Goal: Task Accomplishment & Management: Manage account settings

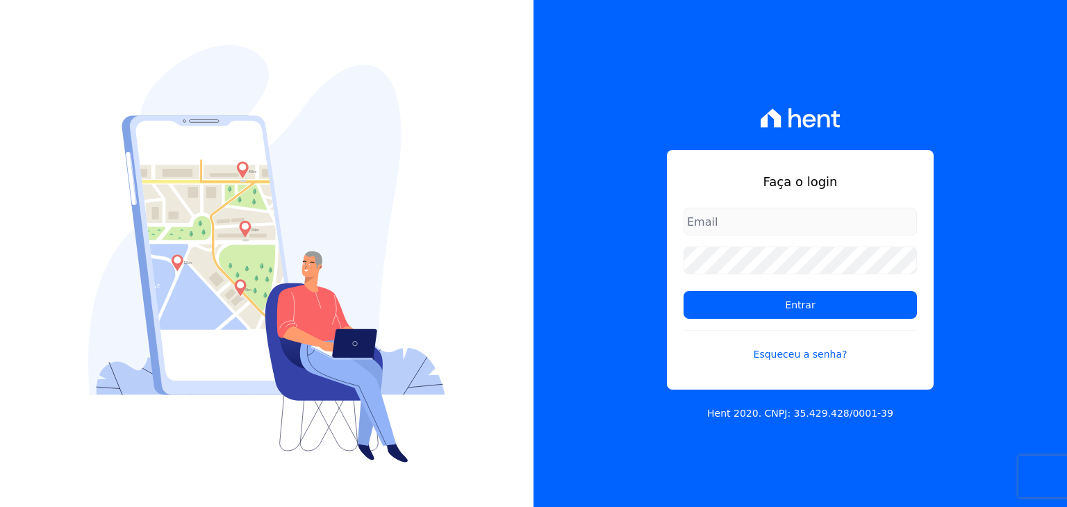
click at [775, 224] on input "email" at bounding box center [799, 222] width 233 height 28
type input "07038601199"
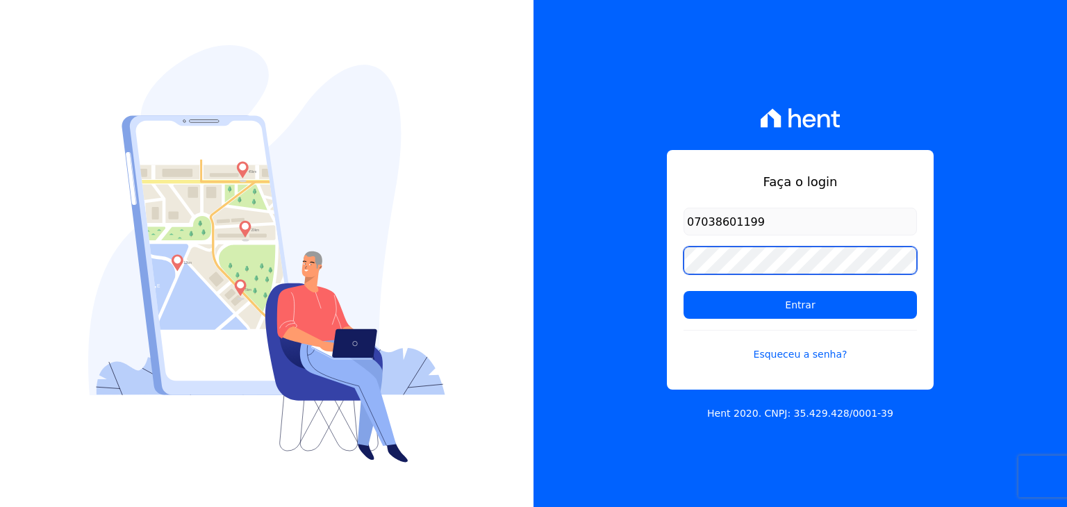
click at [683, 291] on input "Entrar" at bounding box center [799, 305] width 233 height 28
click at [572, 310] on div "Faça o login 07038601199 Entrar Esqueceu a senha? Hent 2020. CNPJ: 35.429.428/0…" at bounding box center [799, 253] width 533 height 507
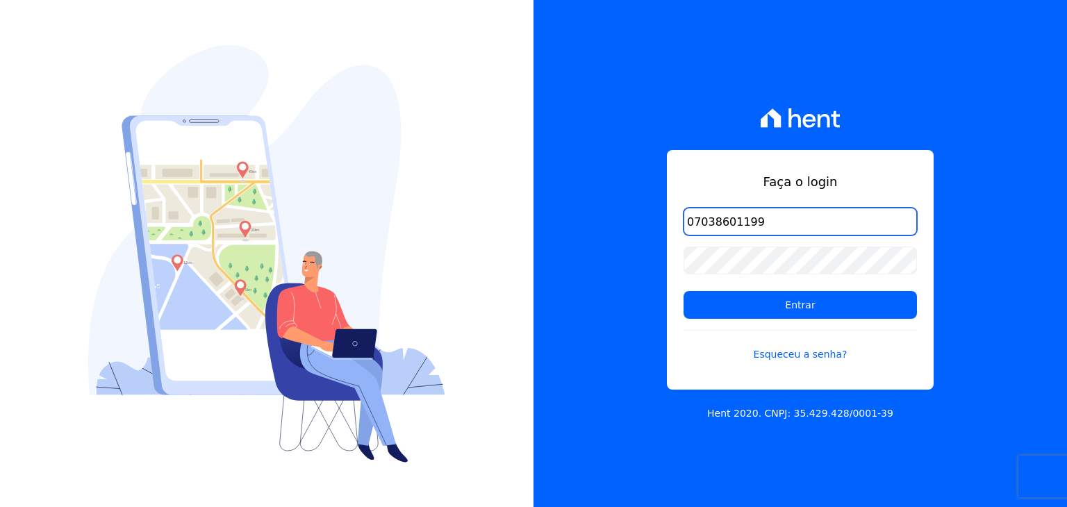
drag, startPoint x: 770, startPoint y: 224, endPoint x: 594, endPoint y: 199, distance: 177.5
click at [594, 199] on div "Faça o login 07038601199 Entrar Esqueceu a senha? Hent 2020. CNPJ: 35.429.428/0…" at bounding box center [799, 253] width 533 height 507
type input "[EMAIL_ADDRESS][DOMAIN_NAME]"
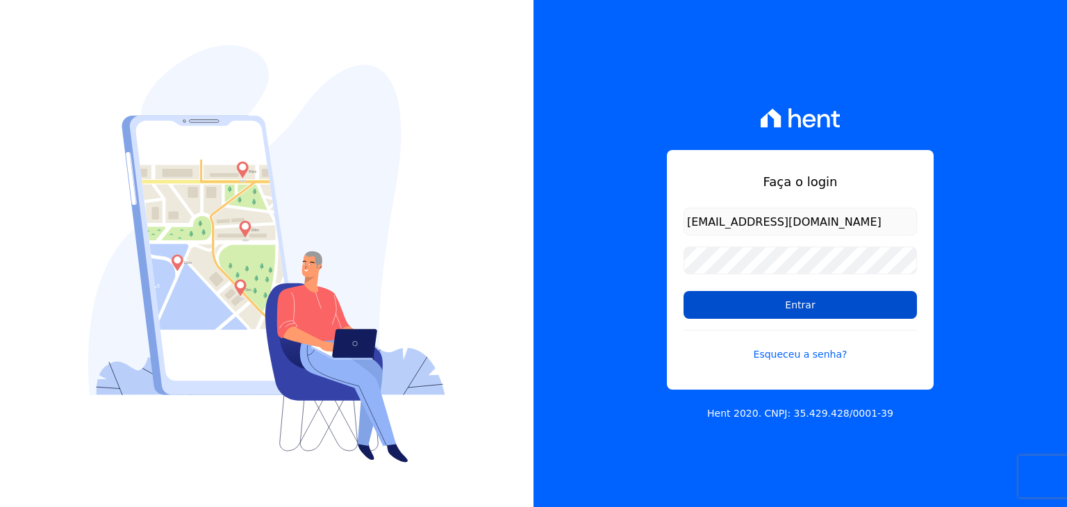
click at [768, 295] on input "Entrar" at bounding box center [799, 305] width 233 height 28
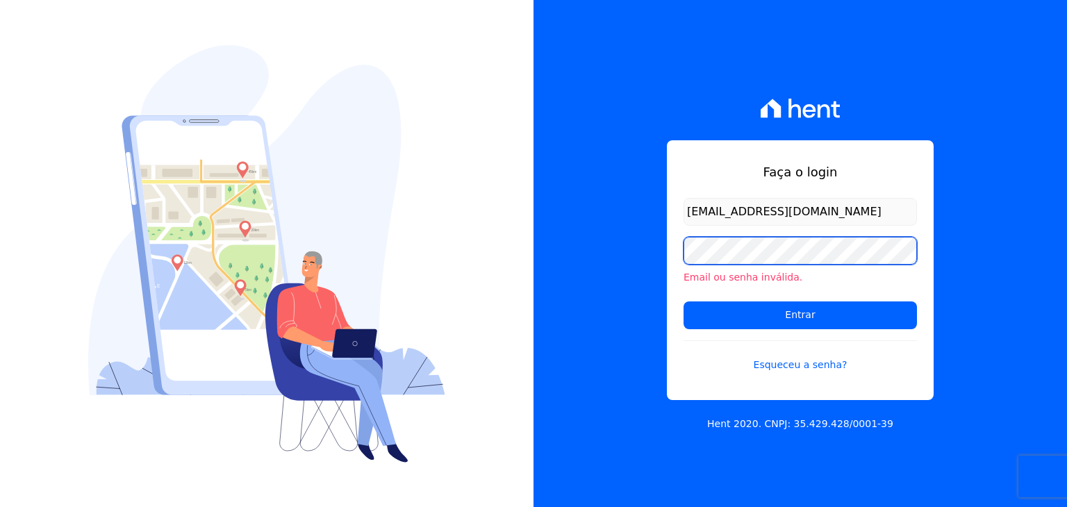
click at [683, 301] on input "Entrar" at bounding box center [799, 315] width 233 height 28
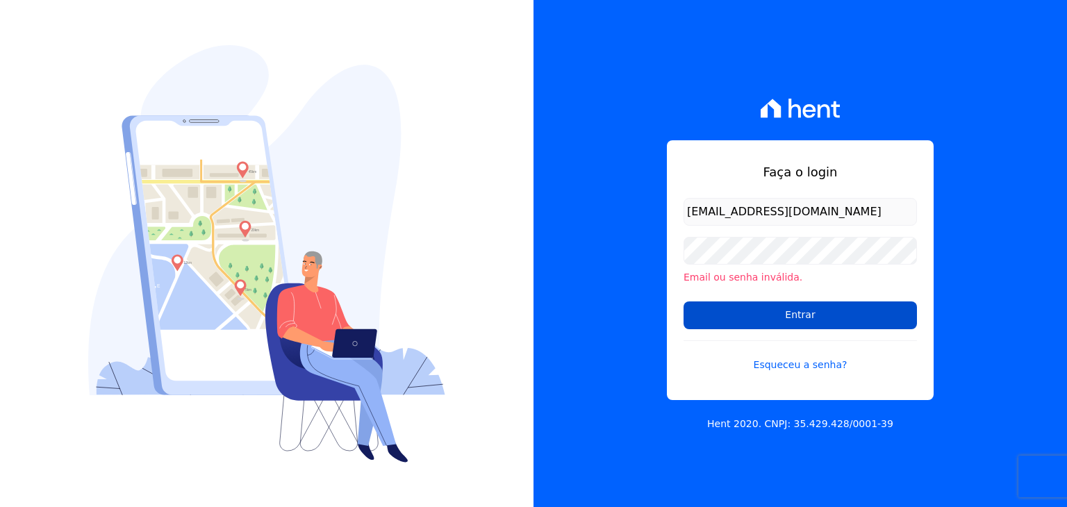
click at [761, 324] on input "Entrar" at bounding box center [799, 315] width 233 height 28
click at [795, 367] on link "Esqueceu a senha?" at bounding box center [799, 356] width 233 height 32
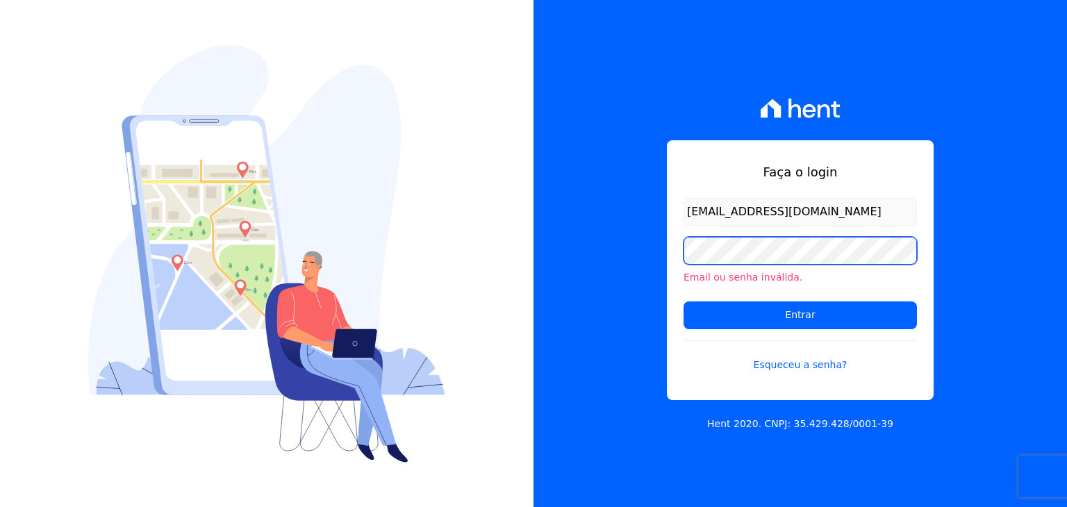
click at [683, 301] on input "Entrar" at bounding box center [799, 315] width 233 height 28
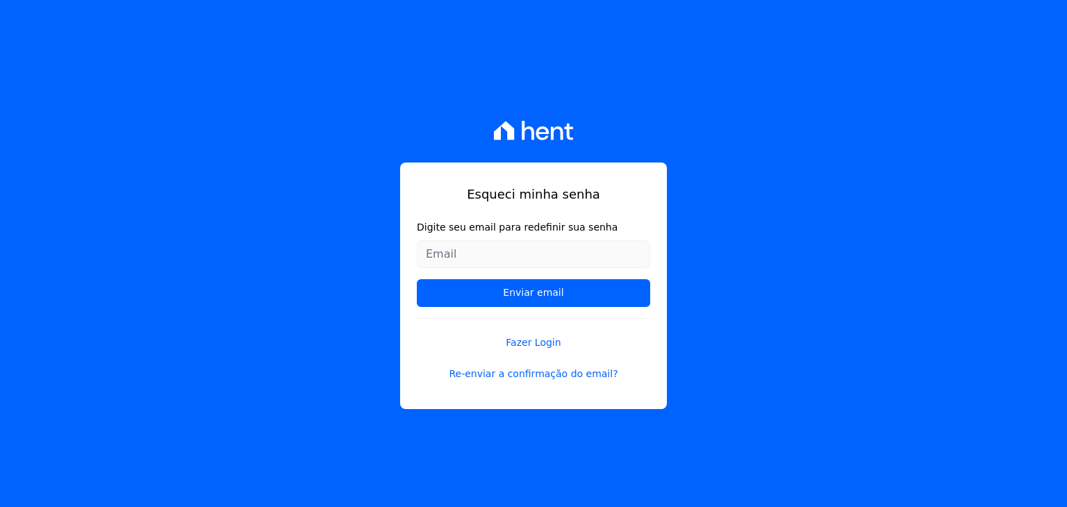
click at [503, 258] on input "Digite seu email para redefinir sua senha" at bounding box center [533, 254] width 233 height 28
type input "[EMAIL_ADDRESS][DOMAIN_NAME]"
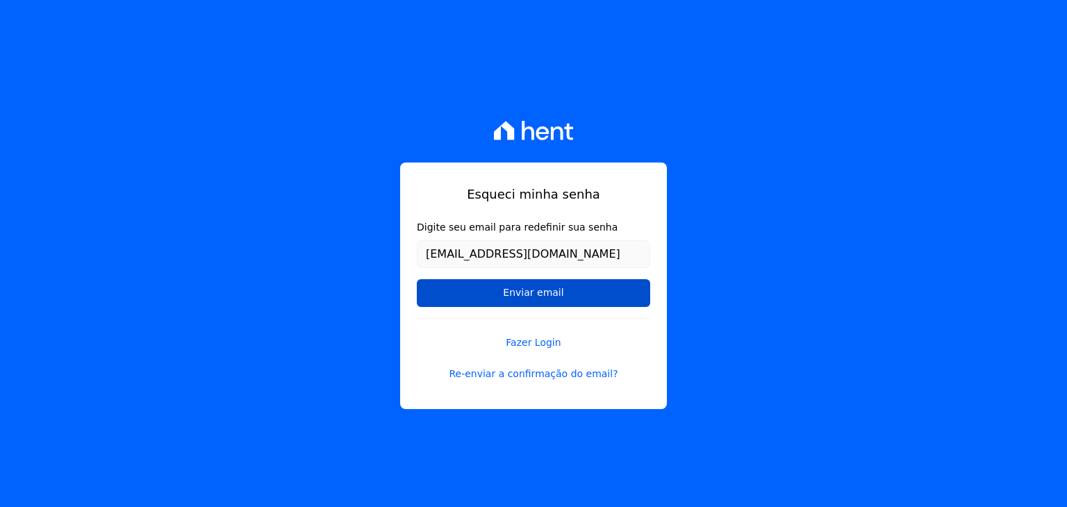
click at [520, 296] on input "Enviar email" at bounding box center [533, 293] width 233 height 28
click at [522, 298] on input "Enviar email" at bounding box center [533, 293] width 233 height 28
click at [538, 372] on link "Re-enviar a confirmação do email?" at bounding box center [533, 374] width 233 height 15
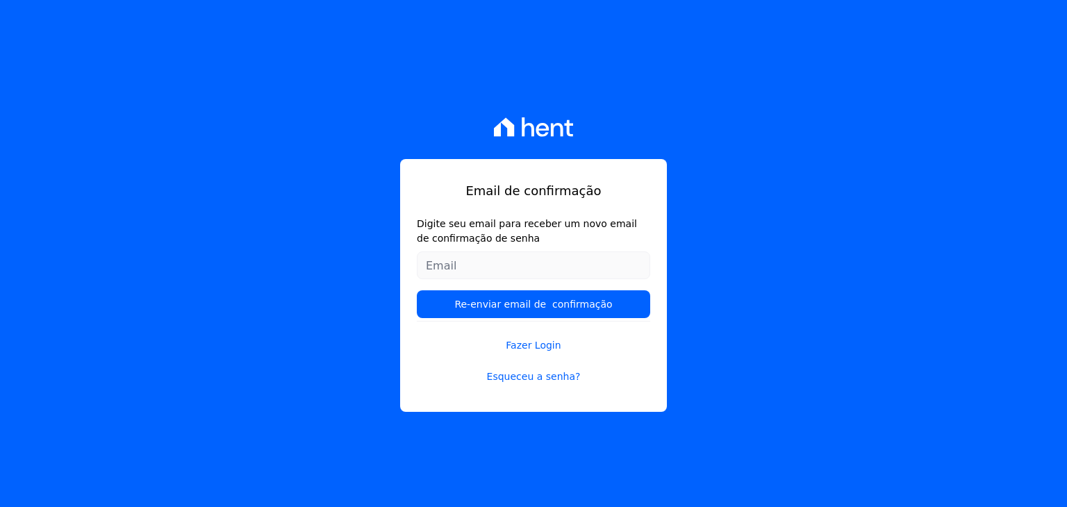
click at [479, 263] on input "Digite seu email para receber um novo email de confirmação de senha" at bounding box center [533, 265] width 233 height 28
type input "andrielianjos2002@gmail.com"
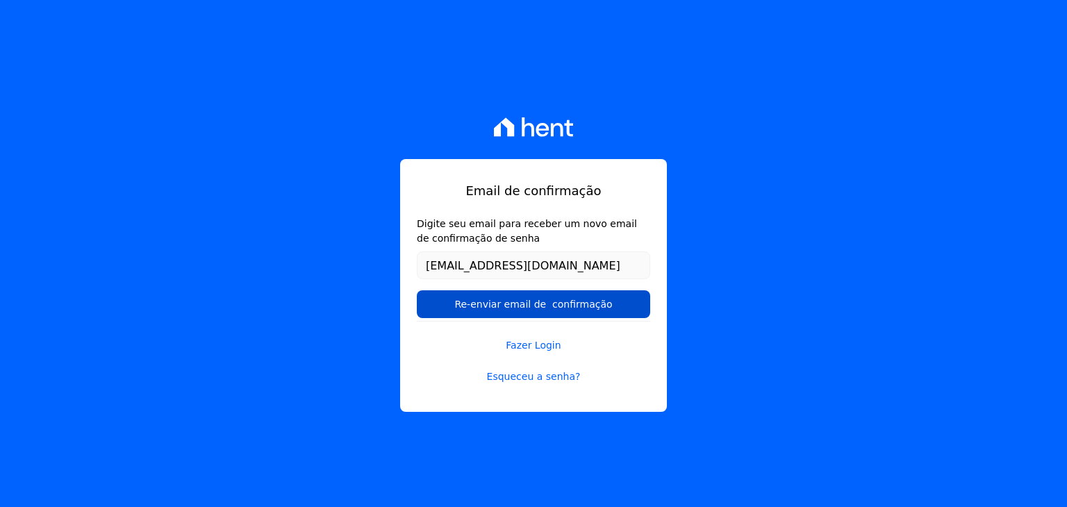
click at [588, 307] on input "Re-enviar email de confirmação" at bounding box center [533, 304] width 233 height 28
click at [529, 316] on input "Re-enviar email de confirmação" at bounding box center [533, 304] width 233 height 28
click at [529, 309] on input "Re-enviar email de confirmação" at bounding box center [533, 304] width 233 height 28
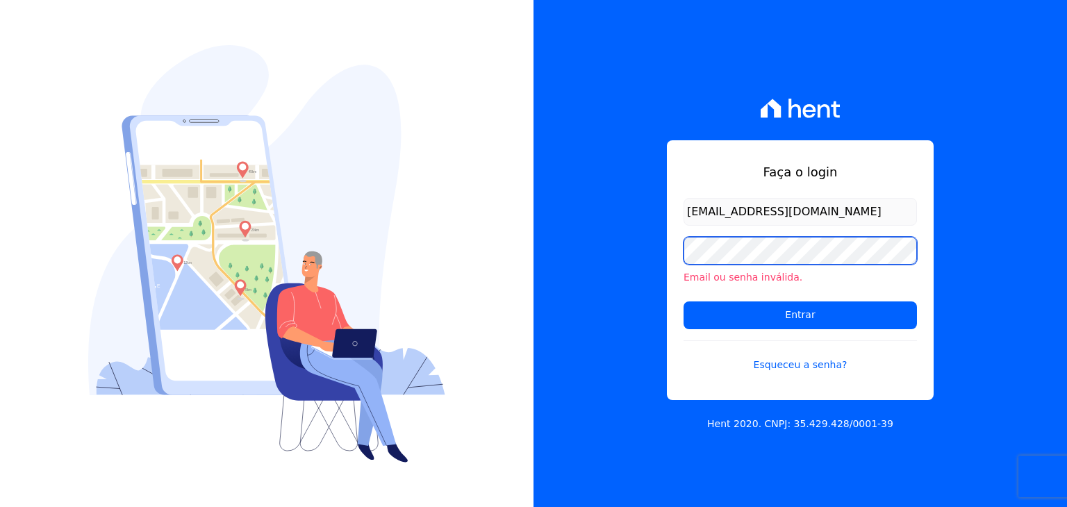
click at [683, 301] on input "Entrar" at bounding box center [799, 315] width 233 height 28
click at [789, 367] on link "Esqueceu a senha?" at bounding box center [799, 356] width 233 height 32
